Goal: Use online tool/utility: Utilize a website feature to perform a specific function

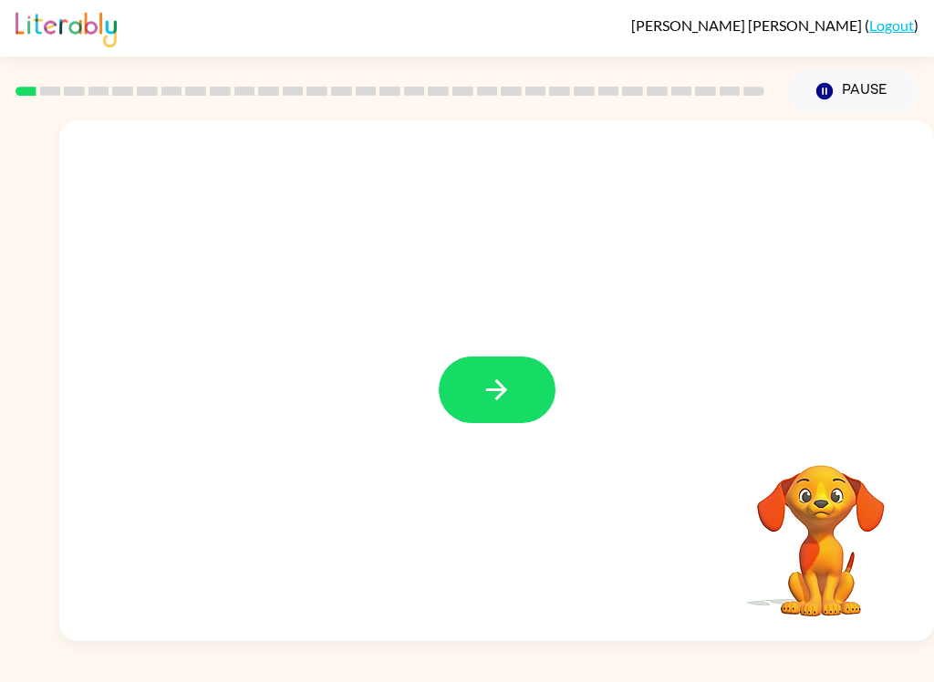
click at [519, 390] on button "button" at bounding box center [497, 390] width 117 height 67
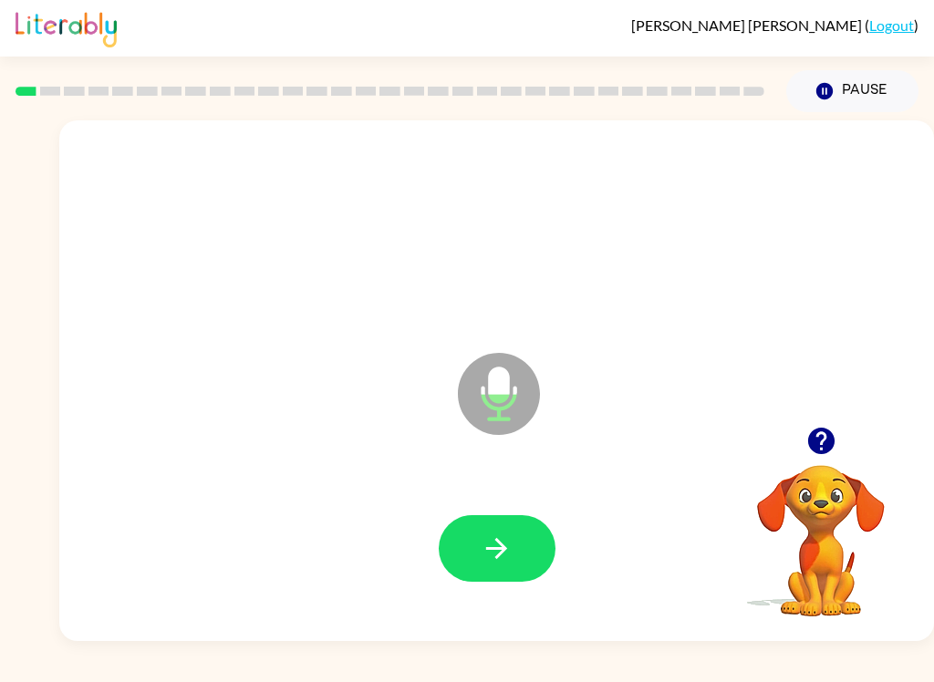
click at [502, 543] on icon "button" at bounding box center [497, 549] width 32 height 32
click at [526, 574] on button "button" at bounding box center [497, 548] width 117 height 67
click at [499, 546] on icon "button" at bounding box center [497, 549] width 32 height 32
click at [519, 568] on button "button" at bounding box center [497, 548] width 117 height 67
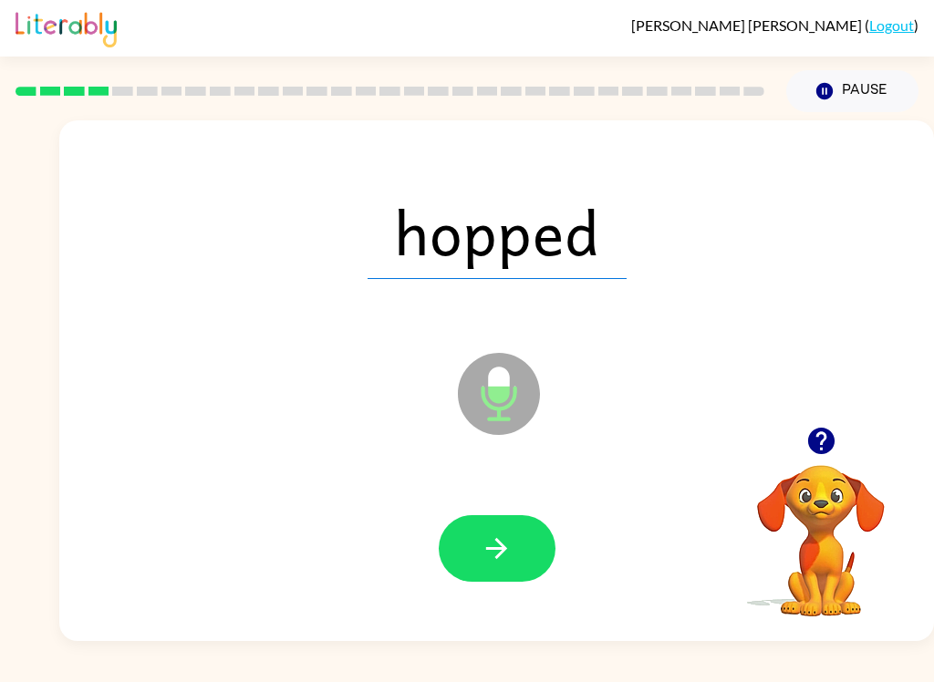
click at [520, 564] on button "button" at bounding box center [497, 548] width 117 height 67
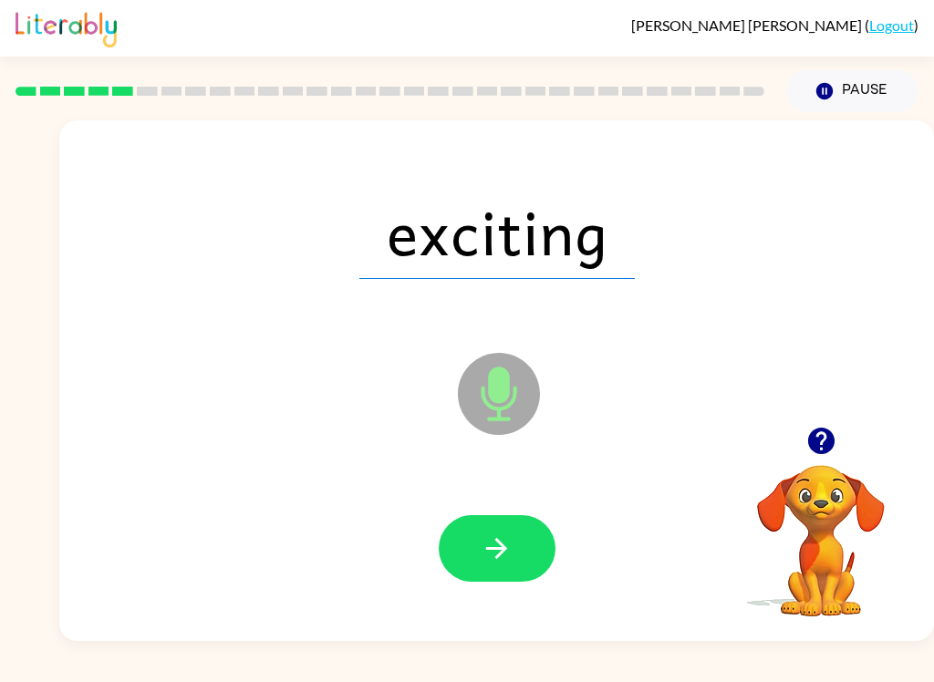
click at [506, 544] on icon "button" at bounding box center [497, 549] width 32 height 32
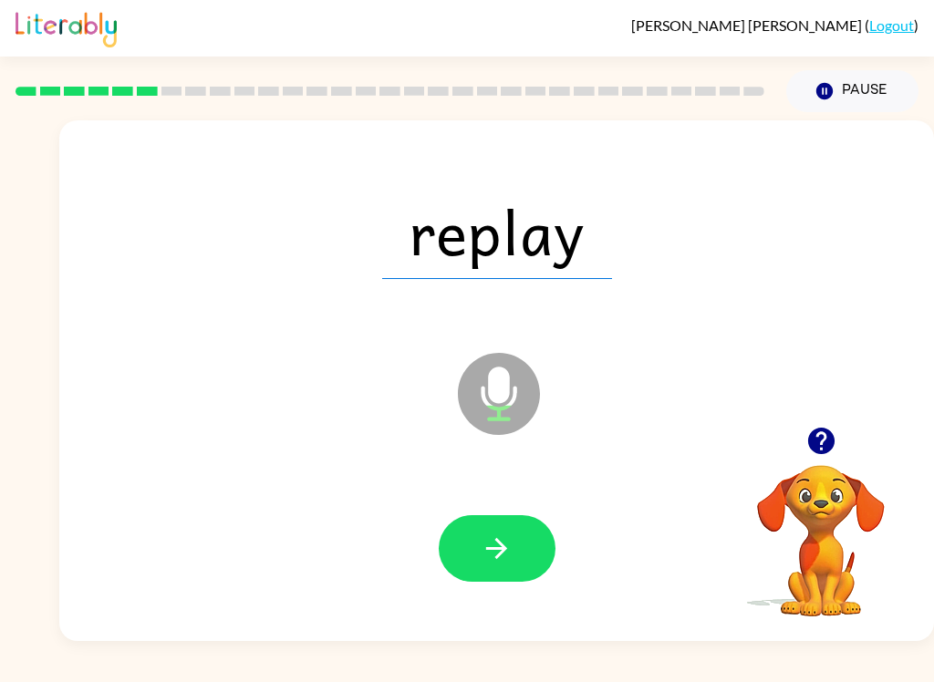
click at [515, 544] on button "button" at bounding box center [497, 548] width 117 height 67
click at [502, 554] on icon "button" at bounding box center [496, 548] width 21 height 21
click at [518, 548] on button "button" at bounding box center [497, 548] width 117 height 67
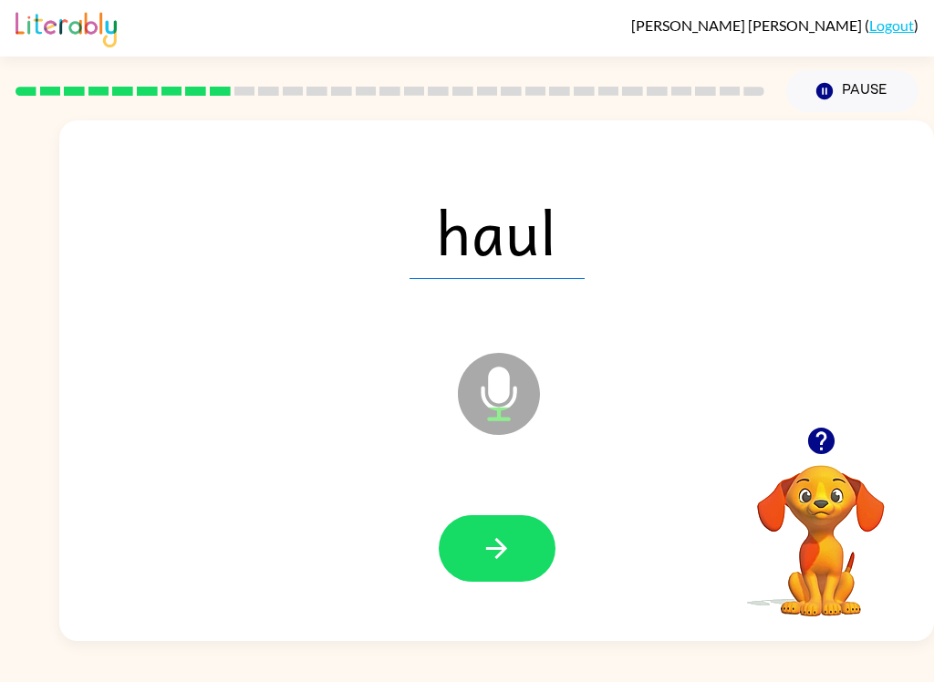
click at [507, 547] on icon "button" at bounding box center [497, 549] width 32 height 32
click at [528, 554] on button "button" at bounding box center [497, 548] width 117 height 67
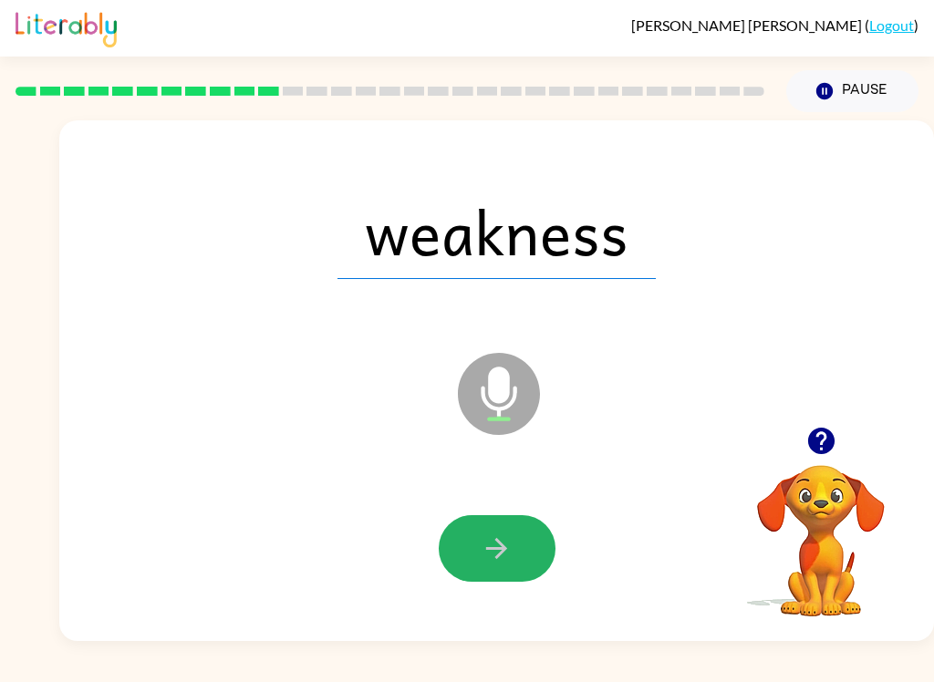
click at [512, 554] on icon "button" at bounding box center [497, 549] width 32 height 32
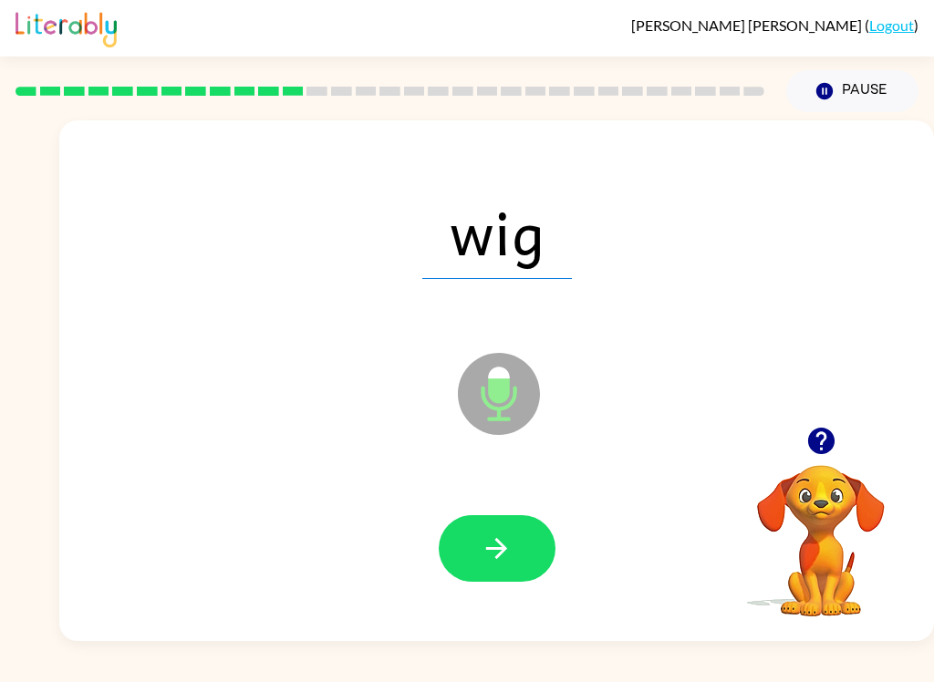
click at [519, 544] on button "button" at bounding box center [497, 548] width 117 height 67
click at [506, 560] on icon "button" at bounding box center [497, 549] width 32 height 32
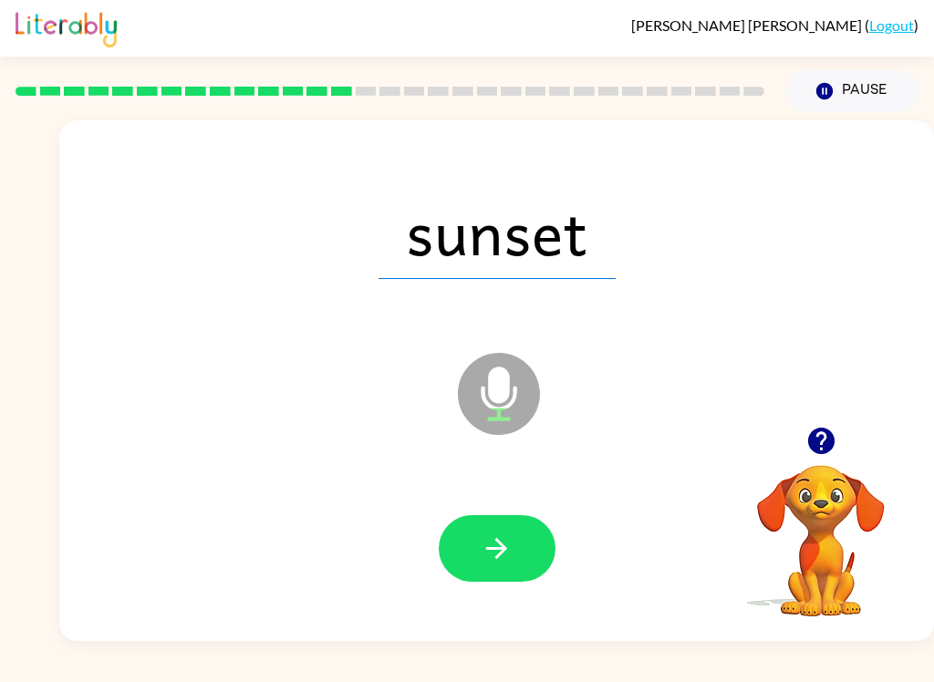
click at [507, 550] on icon "button" at bounding box center [497, 549] width 32 height 32
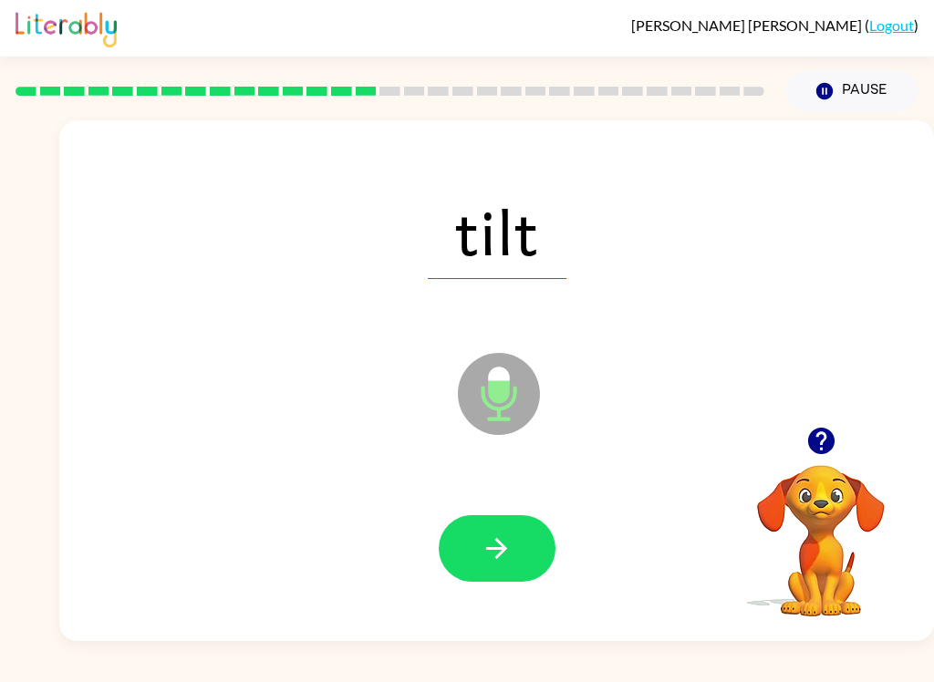
click at [502, 552] on icon "button" at bounding box center [496, 548] width 21 height 21
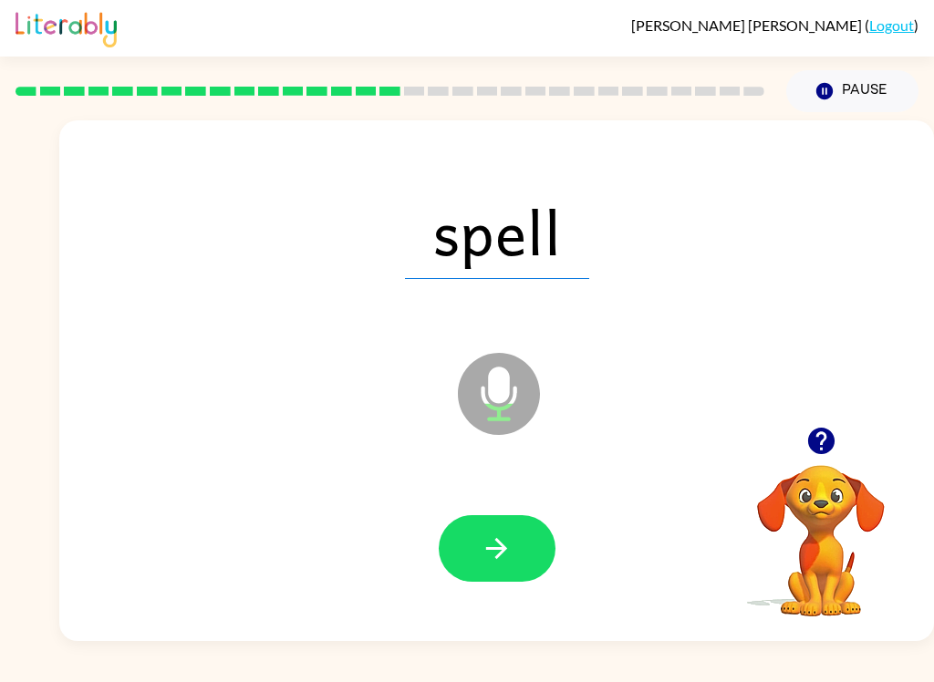
click at [507, 551] on icon "button" at bounding box center [497, 549] width 32 height 32
click at [513, 554] on button "button" at bounding box center [497, 548] width 117 height 67
click at [520, 554] on button "button" at bounding box center [497, 548] width 117 height 67
click at [503, 560] on icon "button" at bounding box center [497, 549] width 32 height 32
click at [518, 534] on button "button" at bounding box center [497, 548] width 117 height 67
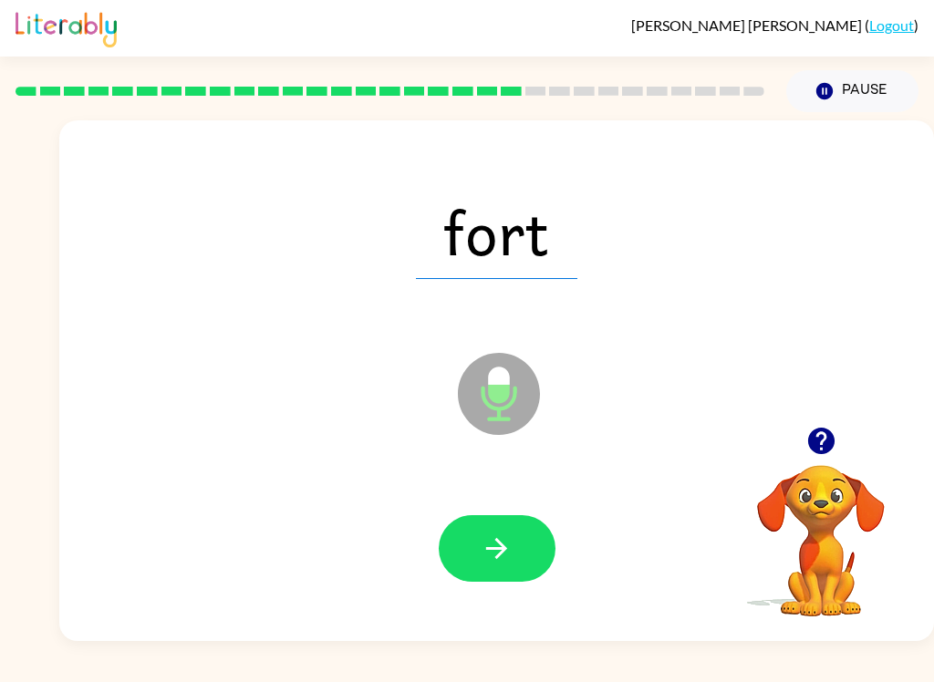
click at [517, 557] on button "button" at bounding box center [497, 548] width 117 height 67
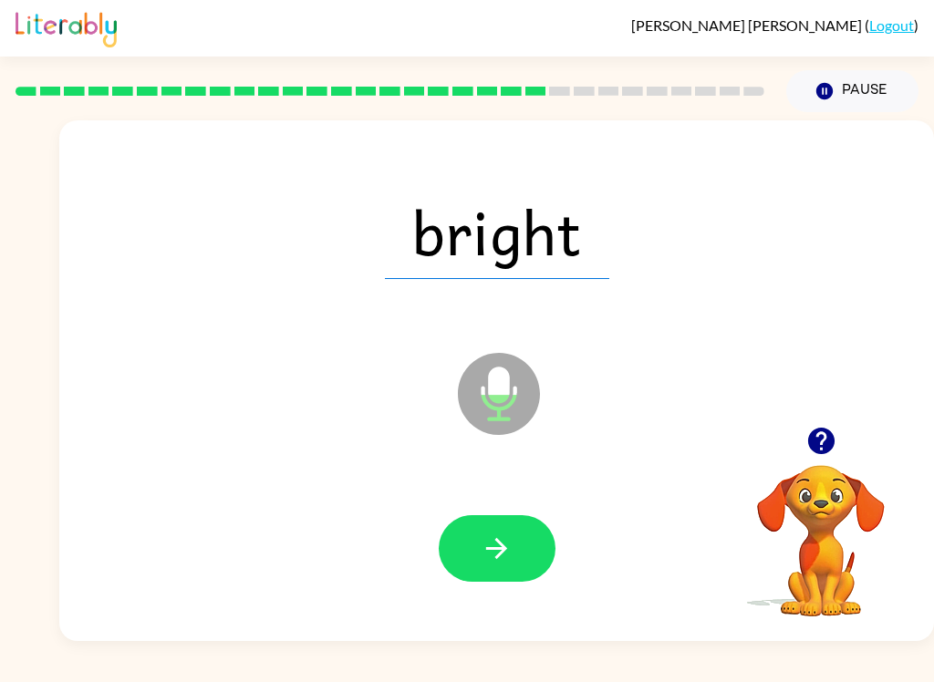
click at [509, 544] on icon "button" at bounding box center [497, 549] width 32 height 32
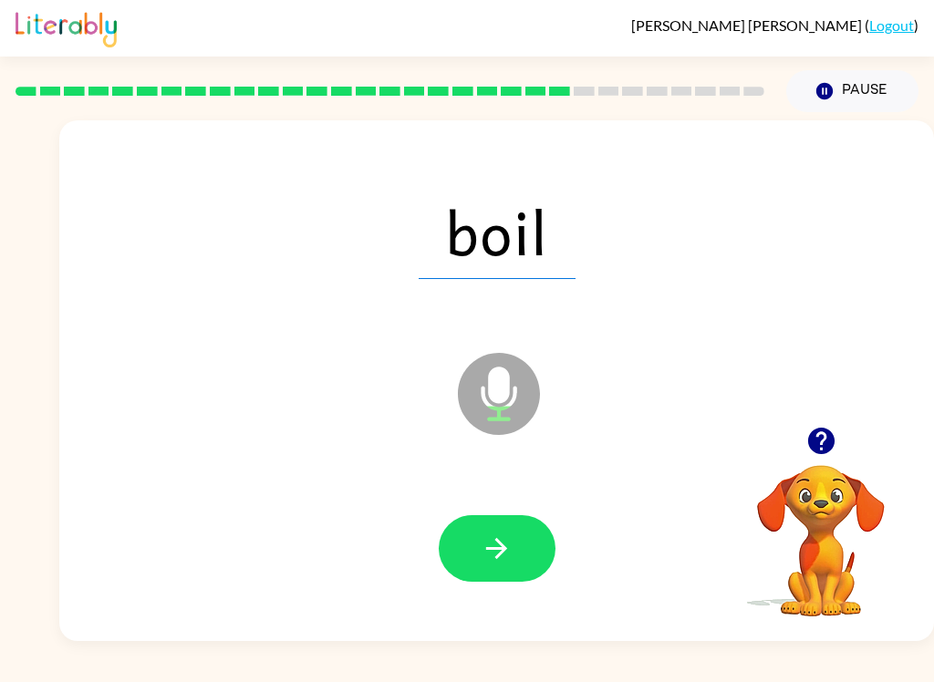
click at [497, 557] on icon "button" at bounding box center [496, 548] width 21 height 21
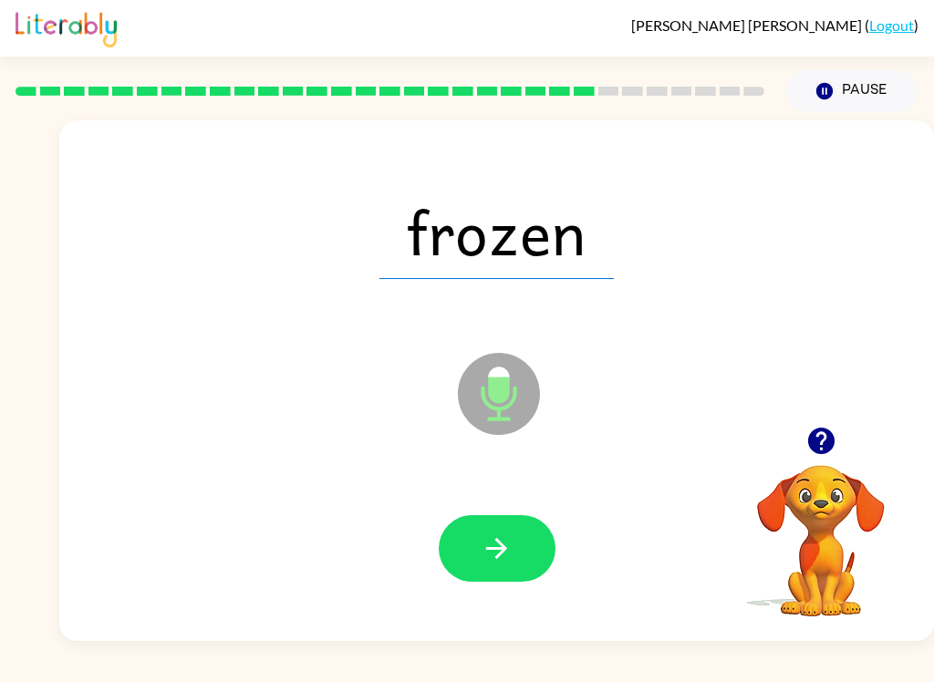
click at [510, 550] on icon "button" at bounding box center [497, 549] width 32 height 32
click at [507, 554] on icon "button" at bounding box center [497, 549] width 32 height 32
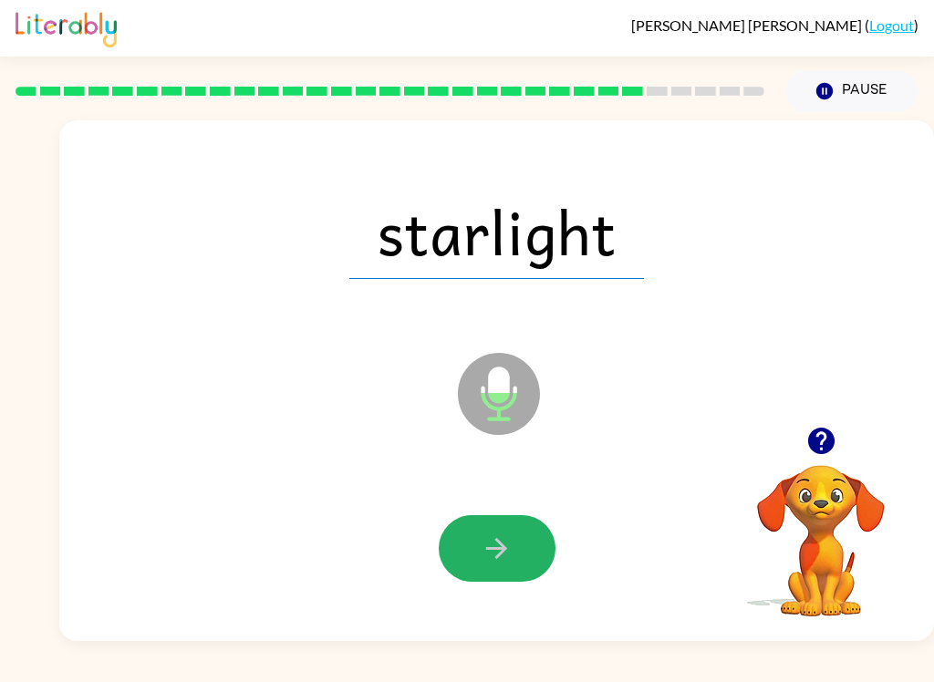
click at [506, 565] on icon "button" at bounding box center [497, 549] width 32 height 32
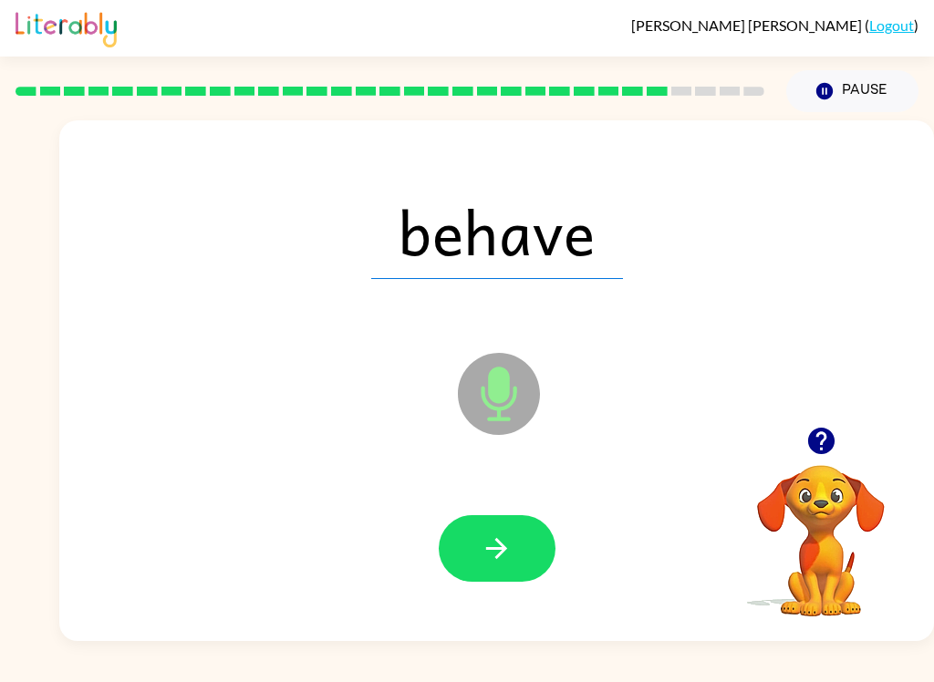
click at [503, 555] on icon "button" at bounding box center [497, 549] width 32 height 32
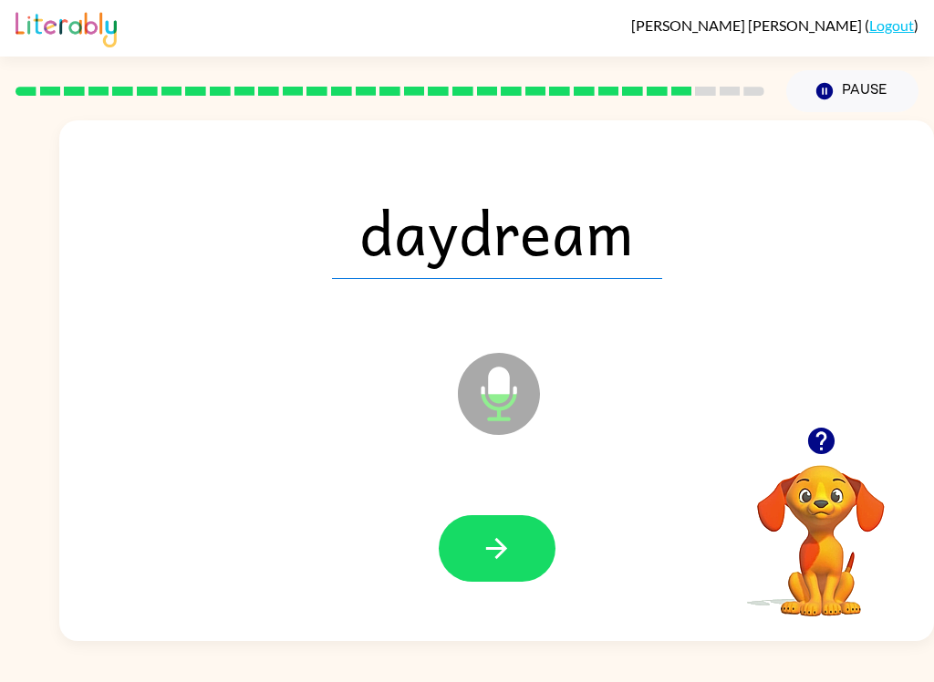
click at [517, 548] on button "button" at bounding box center [497, 548] width 117 height 67
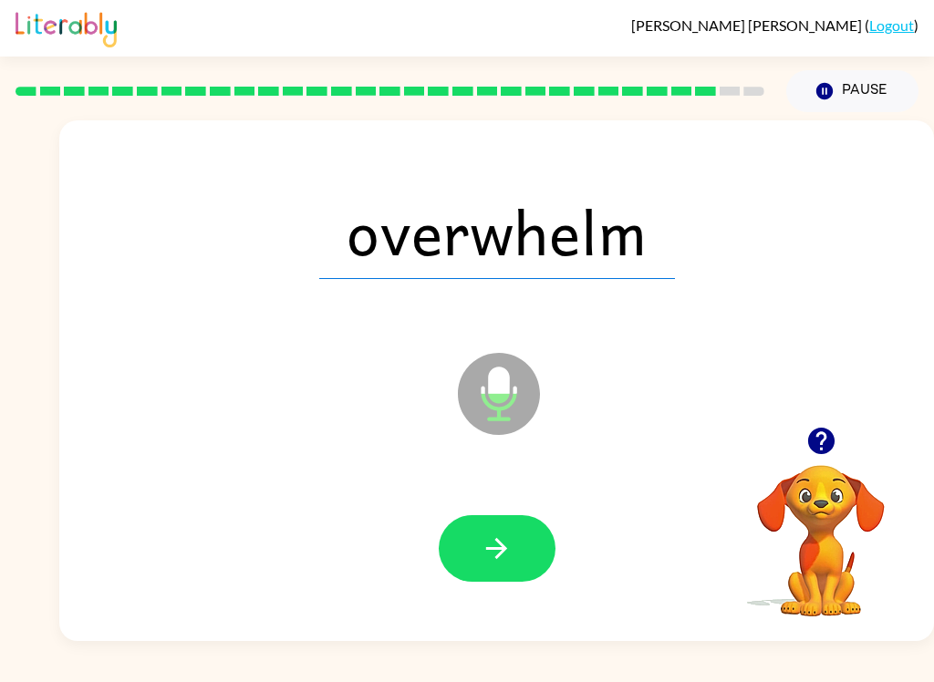
click at [515, 549] on button "button" at bounding box center [497, 548] width 117 height 67
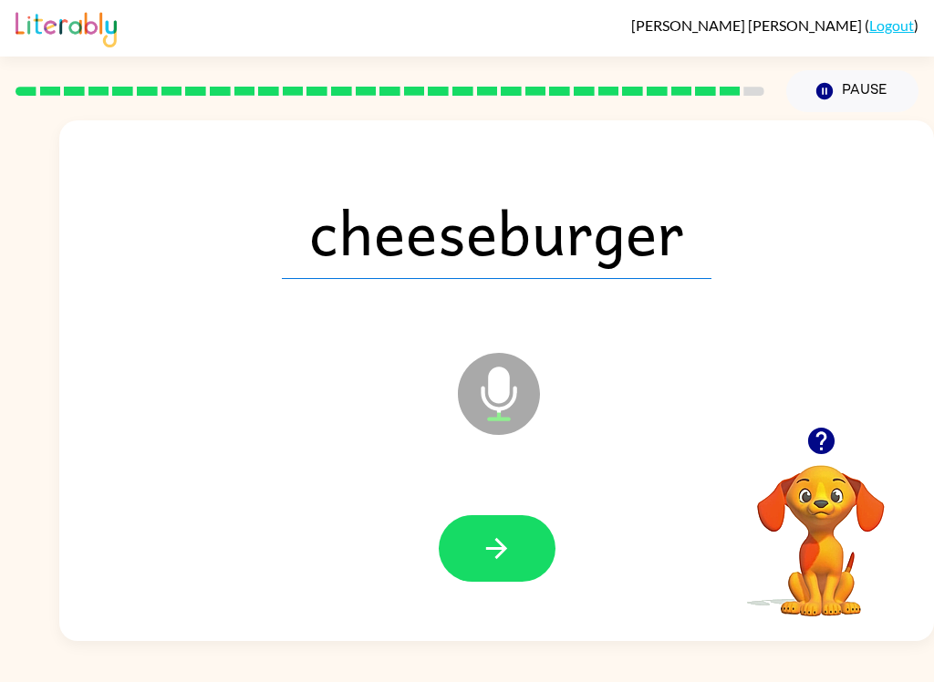
click at [500, 536] on icon "button" at bounding box center [497, 549] width 32 height 32
